Goal: Complete application form: Complete application form

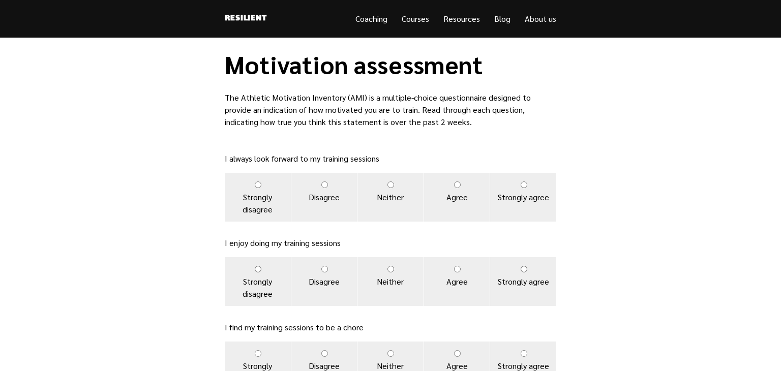
click at [388, 182] on input "Neither" at bounding box center [390, 185] width 7 height 7
radio input "true"
click at [395, 269] on label "Neither" at bounding box center [390, 281] width 66 height 49
click at [394, 269] on input "Neither" at bounding box center [390, 269] width 7 height 7
radio input "true"
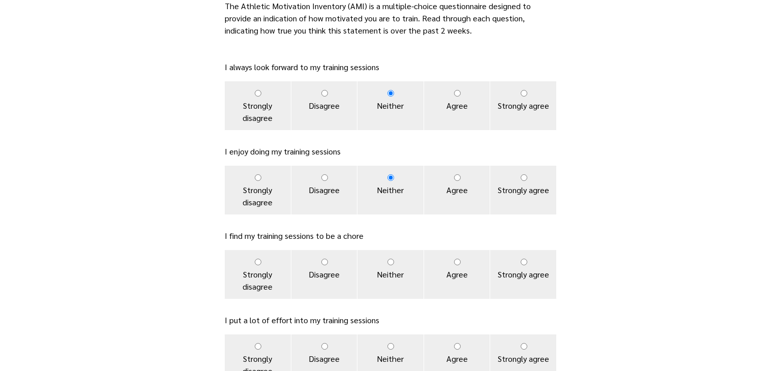
scroll to position [103, 0]
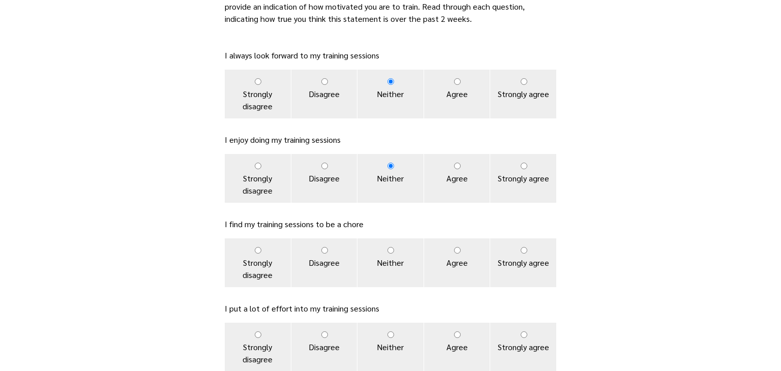
click at [327, 252] on input "Disagree" at bounding box center [324, 250] width 7 height 7
radio input "true"
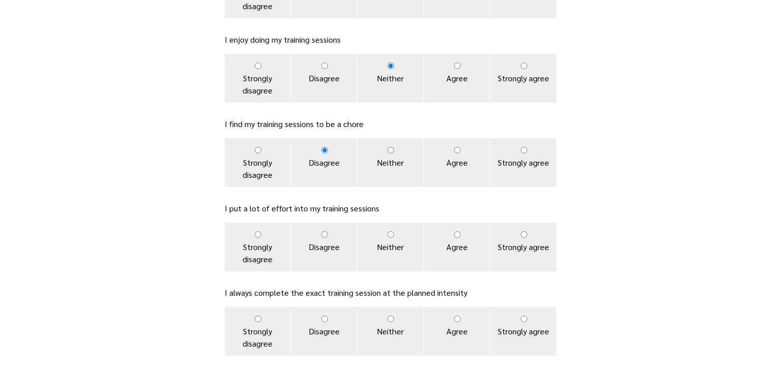
scroll to position [205, 0]
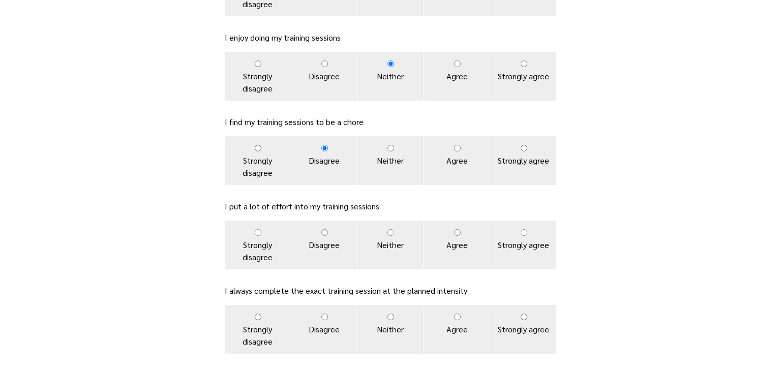
click at [391, 234] on input "Neither" at bounding box center [390, 232] width 7 height 7
radio input "true"
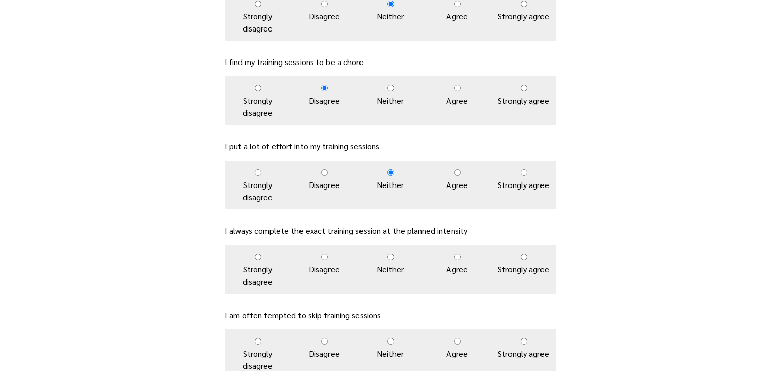
scroll to position [264, 0]
click at [400, 260] on label "Neither" at bounding box center [390, 270] width 66 height 49
click at [394, 260] on input "Neither" at bounding box center [390, 258] width 7 height 7
radio input "true"
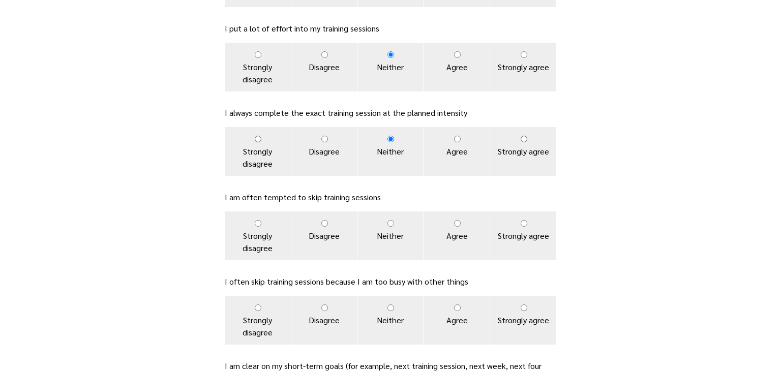
scroll to position [384, 0]
click at [458, 222] on input "Agree" at bounding box center [457, 222] width 7 height 7
radio input "true"
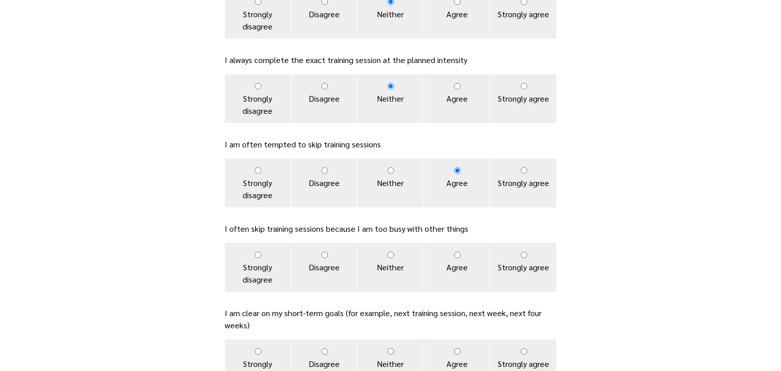
scroll to position [439, 0]
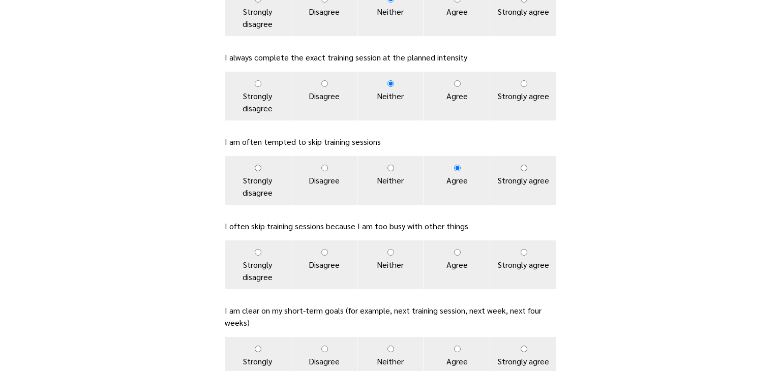
click at [521, 250] on input "Strongly agree" at bounding box center [524, 252] width 7 height 7
radio input "true"
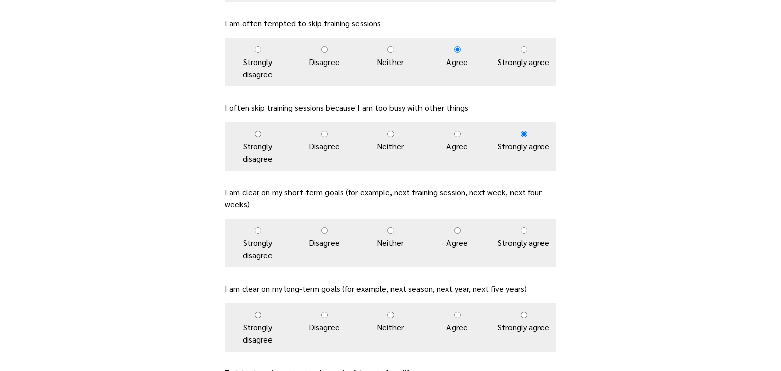
scroll to position [555, 0]
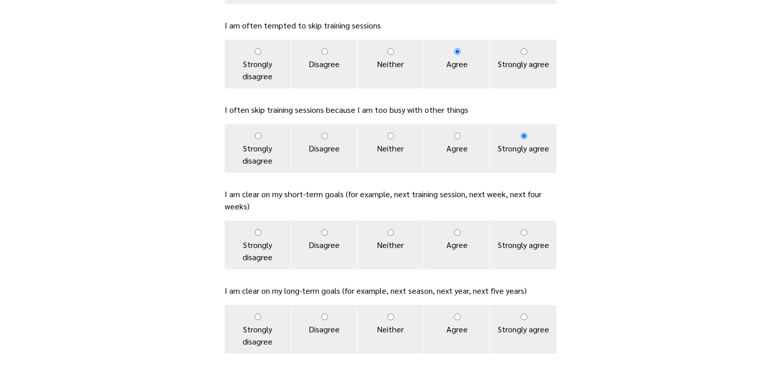
click at [334, 239] on label "Disagree" at bounding box center [324, 245] width 66 height 49
click at [328, 236] on input "Disagree" at bounding box center [324, 232] width 7 height 7
radio input "true"
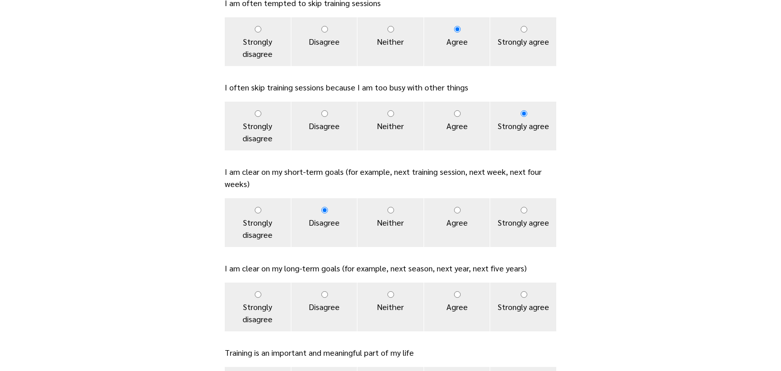
scroll to position [574, 0]
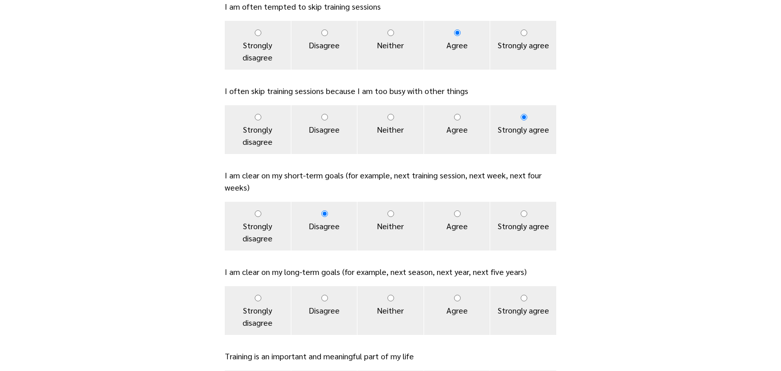
click at [458, 214] on input "Agree" at bounding box center [457, 214] width 7 height 7
radio input "true"
click at [335, 296] on label "Disagree" at bounding box center [324, 310] width 66 height 49
click at [328, 296] on input "Disagree" at bounding box center [324, 298] width 7 height 7
radio input "true"
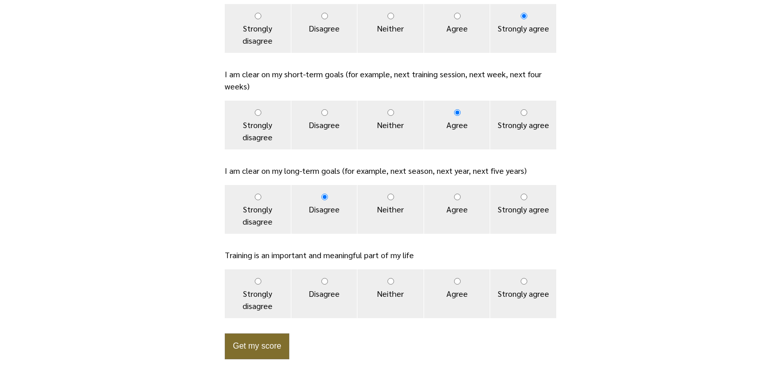
scroll to position [673, 0]
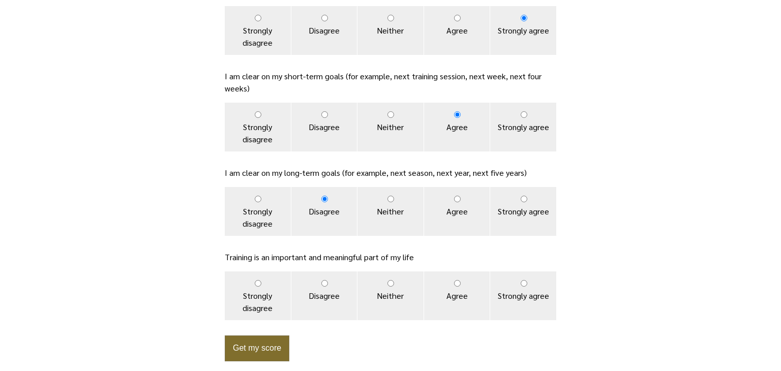
click at [398, 294] on label "Neither" at bounding box center [390, 296] width 66 height 49
click at [394, 287] on input "Neither" at bounding box center [390, 283] width 7 height 7
radio input "true"
click at [282, 354] on button "Get my score" at bounding box center [257, 349] width 65 height 26
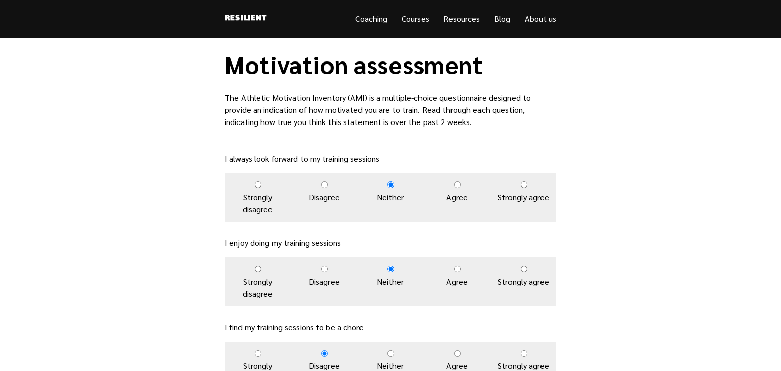
scroll to position [673, 0]
